Goal: Information Seeking & Learning: Find specific page/section

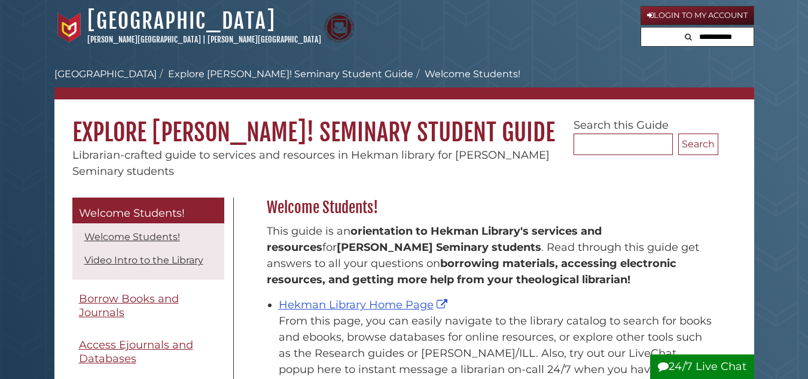
scroll to position [176, 458]
drag, startPoint x: 679, startPoint y: 16, endPoint x: 674, endPoint y: 19, distance: 6.2
click at [678, 17] on link "Login to My Account" at bounding box center [698, 15] width 114 height 19
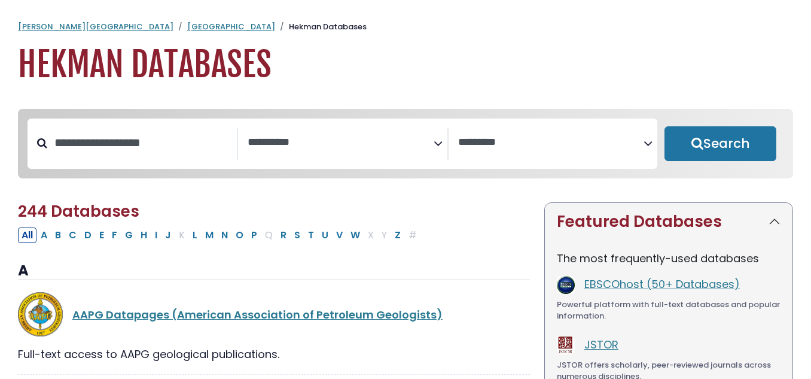
select select "Database Subject Filter"
select select "Database Vendors Filter"
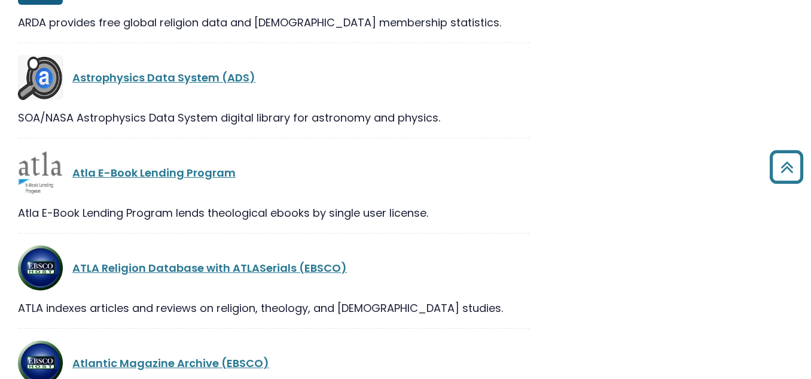
scroll to position [3111, 0]
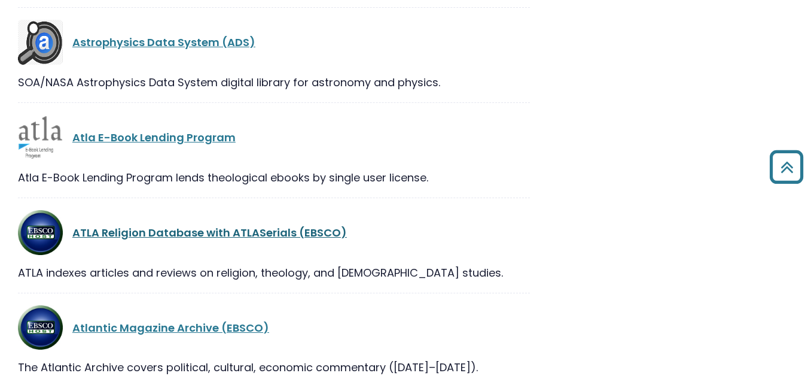
click at [237, 237] on link "ATLA Religion Database with ATLASerials (EBSCO)" at bounding box center [209, 232] width 275 height 15
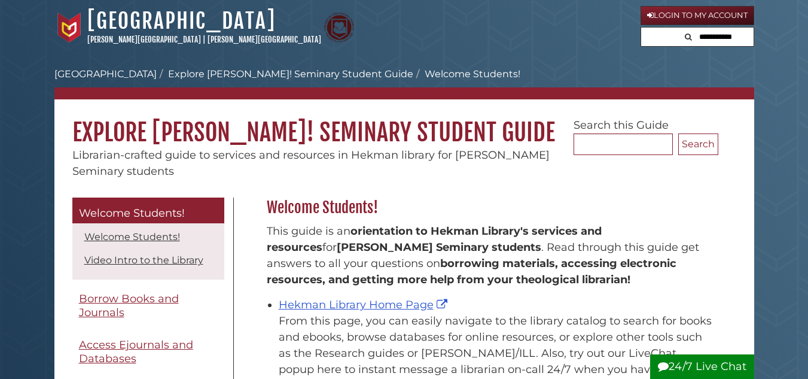
scroll to position [176, 458]
click at [687, 16] on link "Login to My Account" at bounding box center [698, 15] width 114 height 19
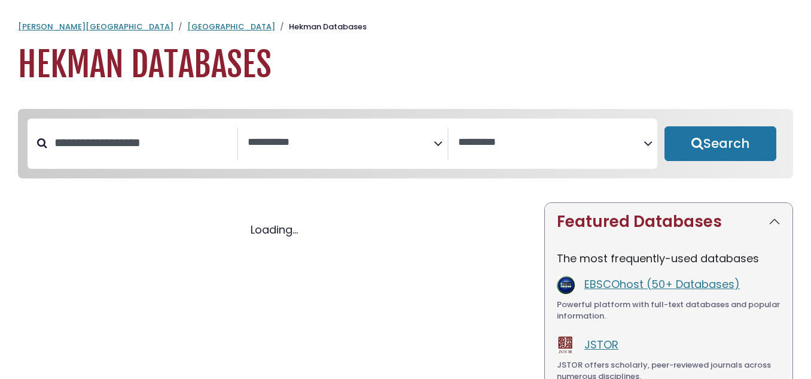
select select "Database Subject Filter"
select select "Database Vendors Filter"
select select "Database Subject Filter"
select select "Database Vendors Filter"
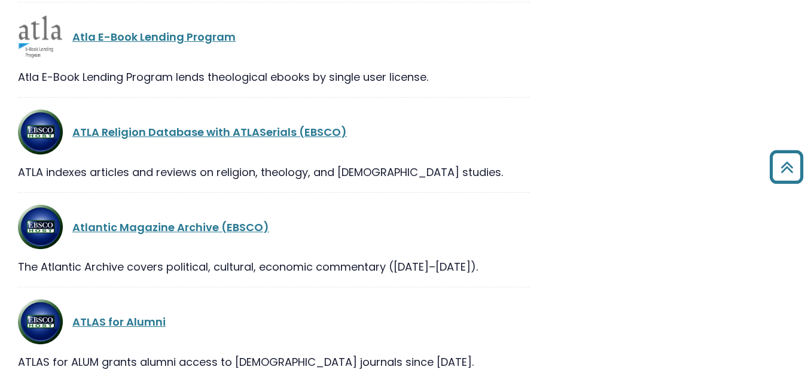
scroll to position [3111, 0]
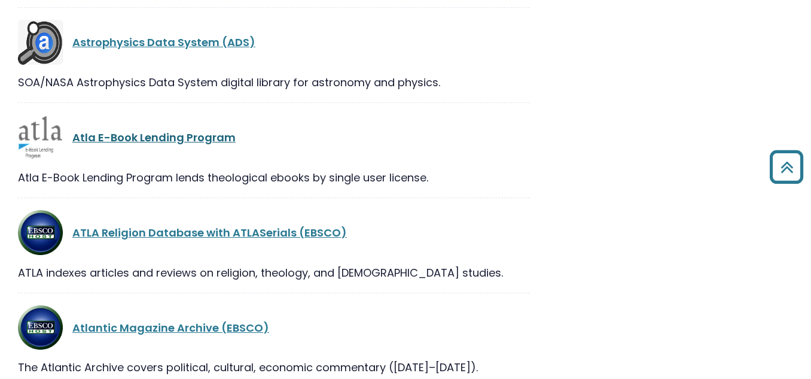
click at [132, 142] on link "Atla E-Book Lending Program" at bounding box center [153, 137] width 163 height 15
